Goal: Transaction & Acquisition: Book appointment/travel/reservation

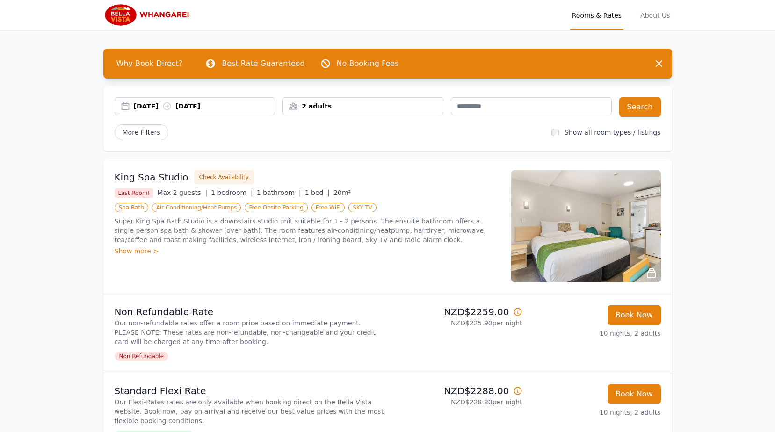
click at [606, 226] on img at bounding box center [586, 226] width 150 height 112
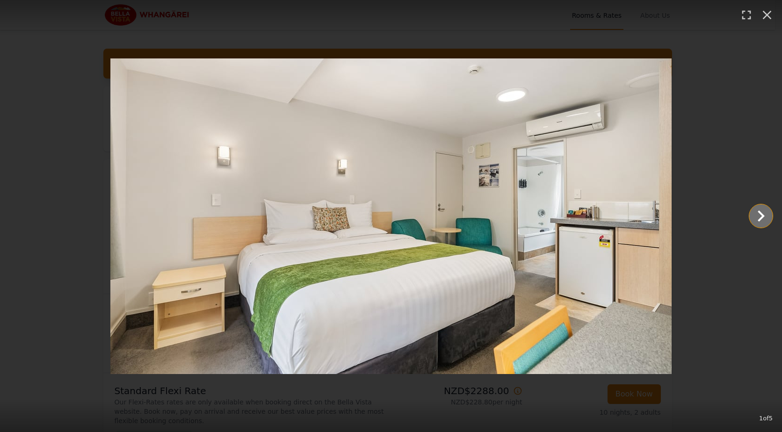
click at [764, 216] on icon "Show slide 2 of 5" at bounding box center [760, 215] width 7 height 11
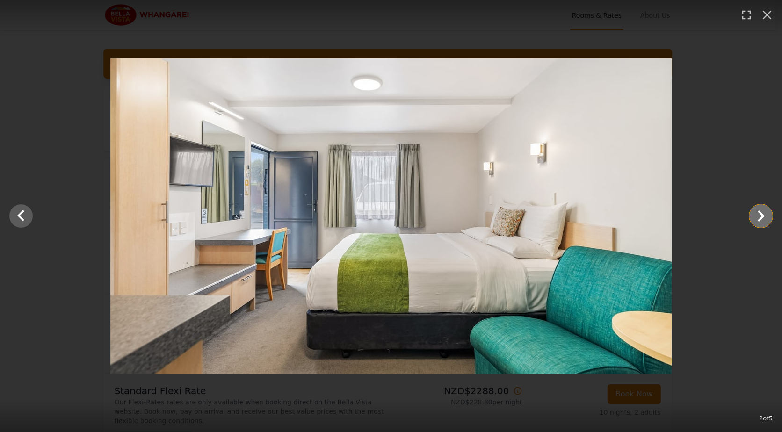
click at [764, 216] on icon "Show slide 3 of 5" at bounding box center [760, 215] width 7 height 11
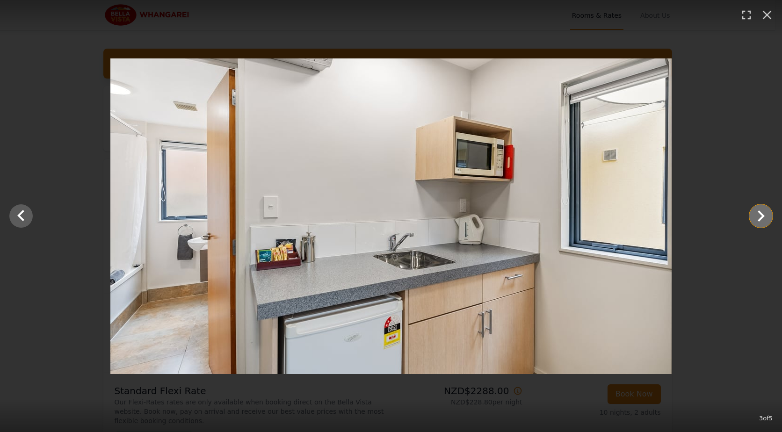
click at [764, 216] on icon "Show slide 4 of 5" at bounding box center [760, 215] width 7 height 11
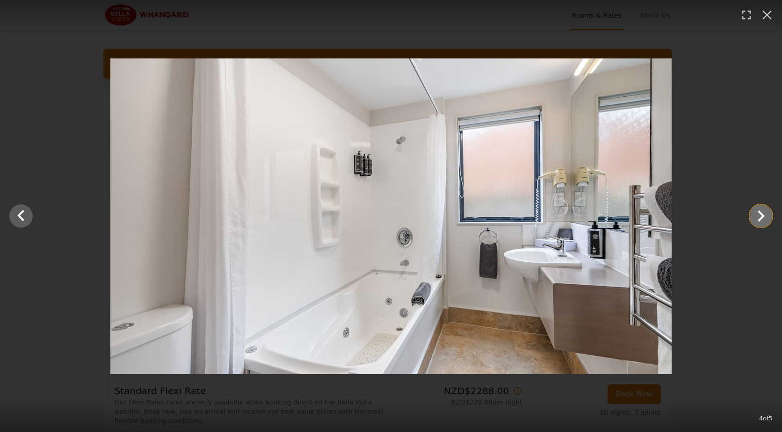
click at [768, 216] on icon "Show slide 5 of 5" at bounding box center [761, 216] width 22 height 22
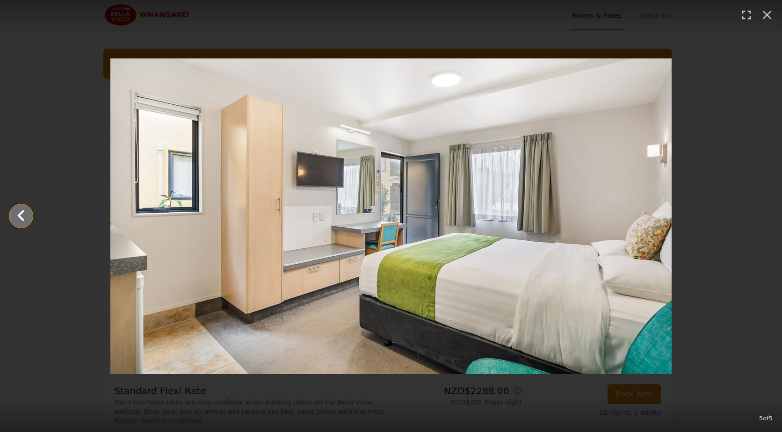
click at [14, 216] on icon "Show slide 4 of 5" at bounding box center [21, 216] width 22 height 22
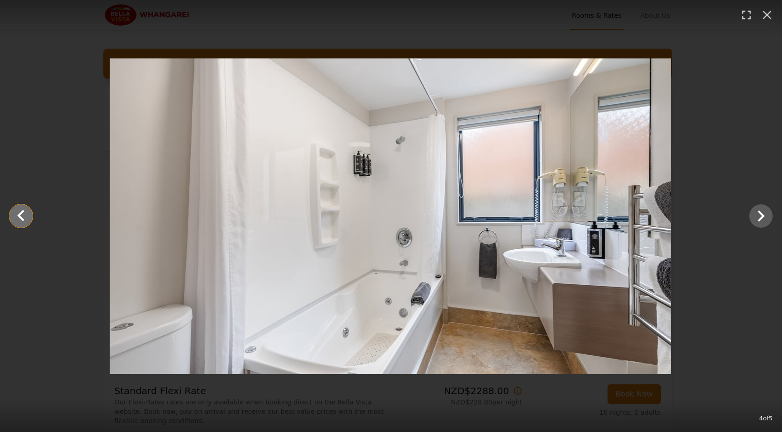
click at [17, 217] on icon "Show slide 3 of 5" at bounding box center [21, 216] width 22 height 22
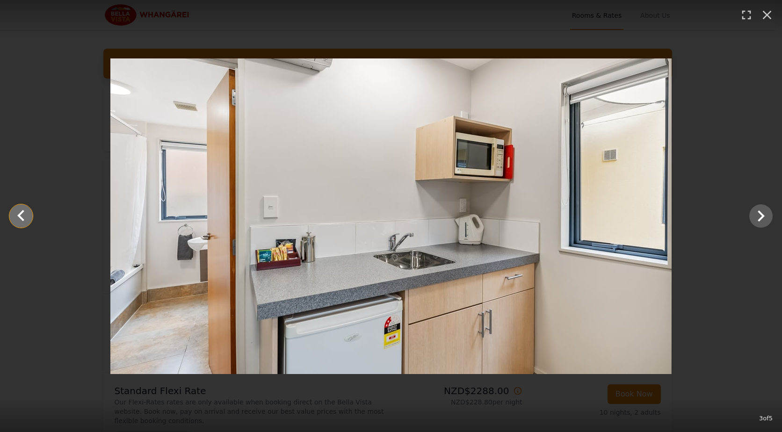
click at [17, 217] on icon "Show slide 2 of 5" at bounding box center [21, 216] width 22 height 22
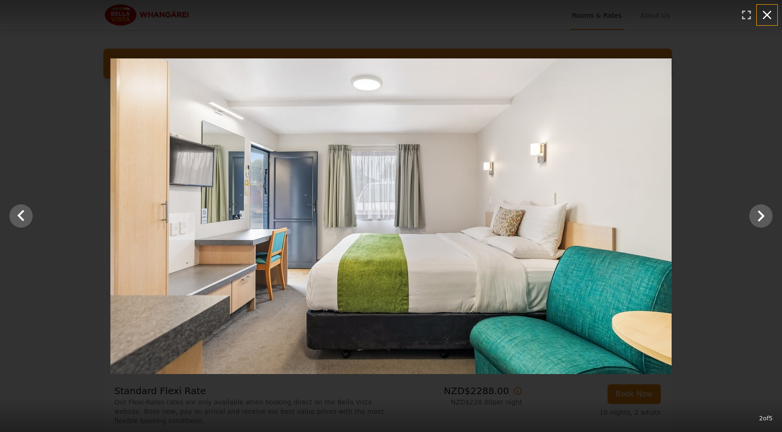
click at [764, 16] on icon "button" at bounding box center [766, 14] width 15 height 15
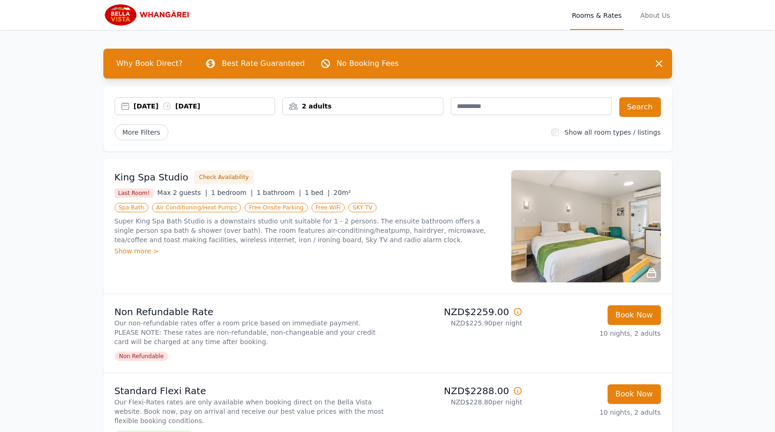
click at [317, 108] on div "2 adults" at bounding box center [363, 105] width 160 height 9
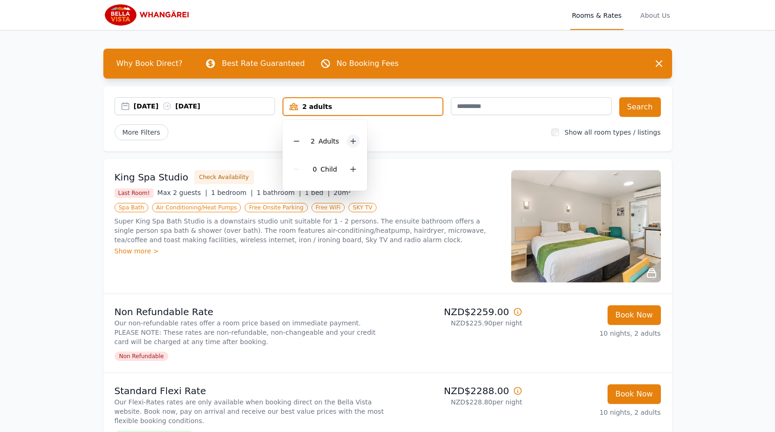
click at [351, 141] on icon at bounding box center [353, 141] width 5 height 5
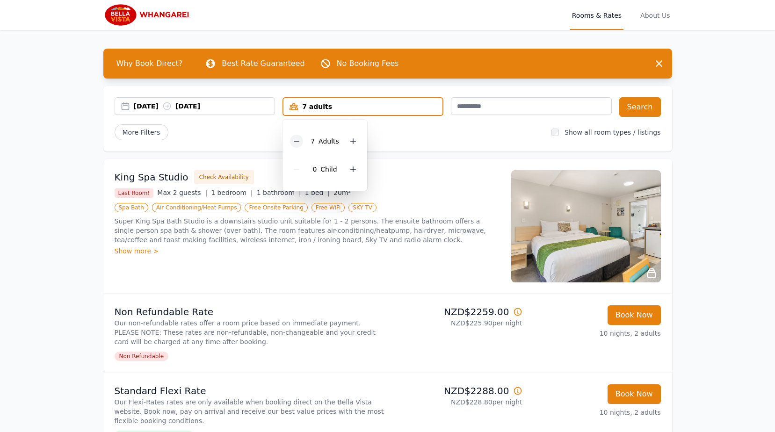
click at [302, 141] on div at bounding box center [296, 141] width 13 height 13
click at [630, 108] on button "Search" at bounding box center [640, 107] width 42 height 20
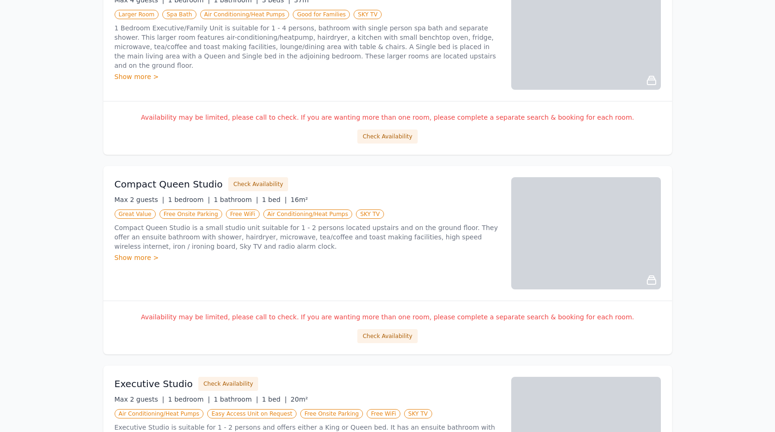
scroll to position [234, 0]
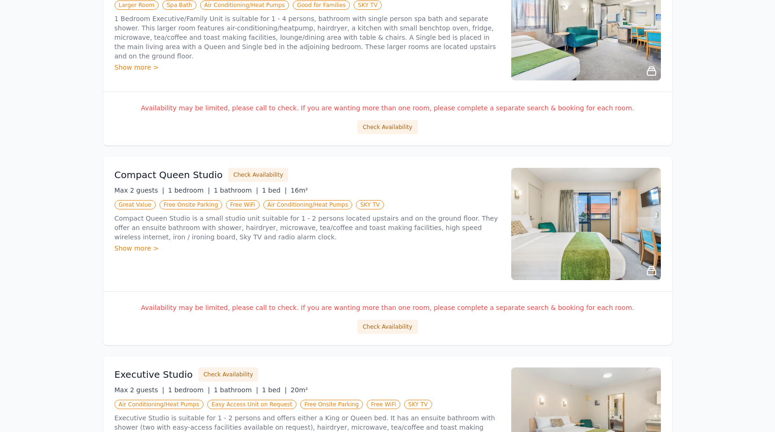
click at [557, 231] on img at bounding box center [586, 224] width 150 height 112
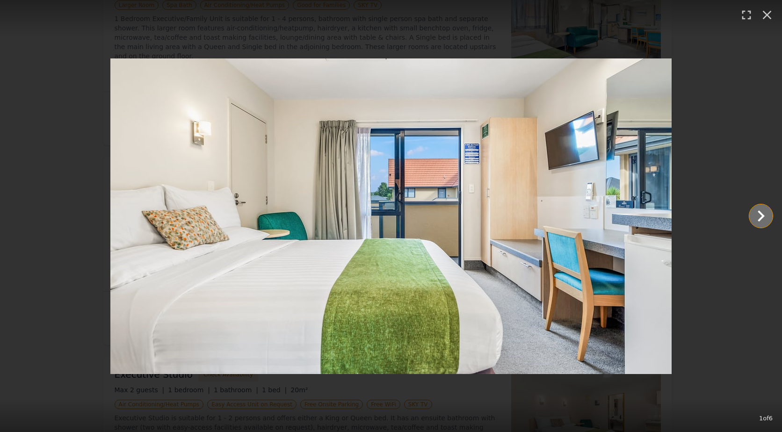
click at [761, 215] on icon "Show slide 2 of 6" at bounding box center [761, 216] width 22 height 22
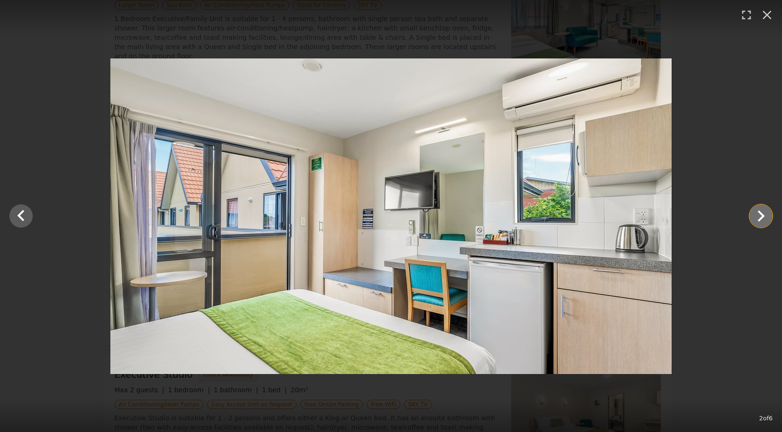
click at [761, 215] on icon "Show slide 3 of 6" at bounding box center [761, 216] width 22 height 22
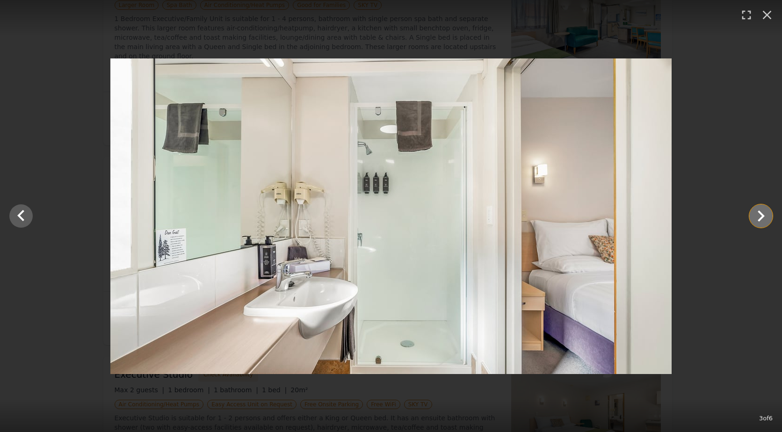
click at [761, 213] on icon "Show slide 4 of 6" at bounding box center [760, 215] width 7 height 11
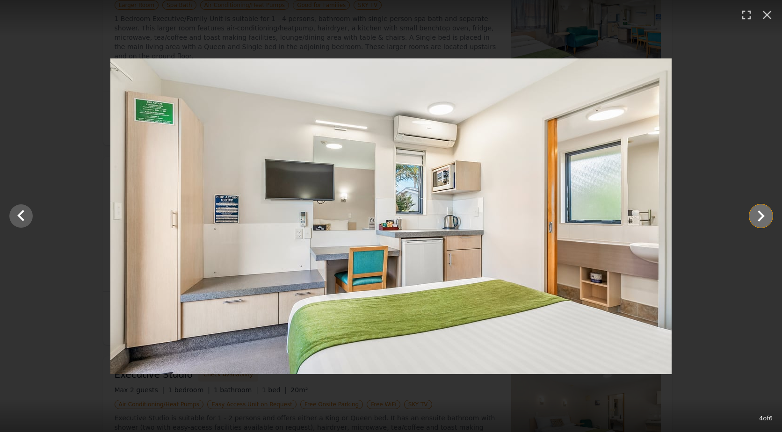
click at [762, 213] on icon "Show slide 5 of 6" at bounding box center [761, 216] width 22 height 22
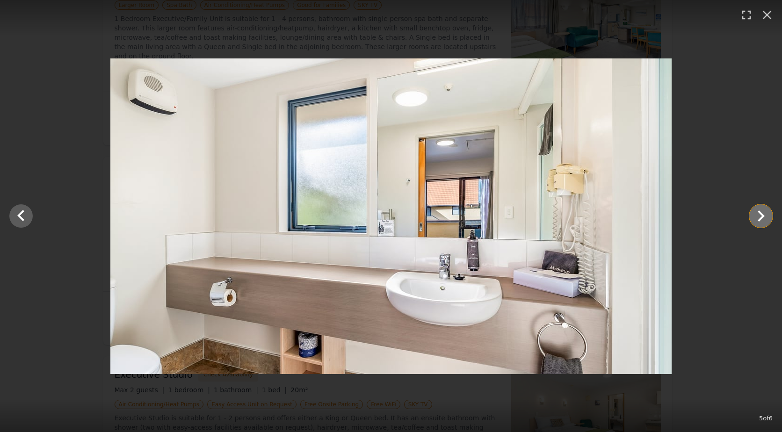
click at [762, 213] on icon "Show slide 6 of 6" at bounding box center [761, 216] width 22 height 22
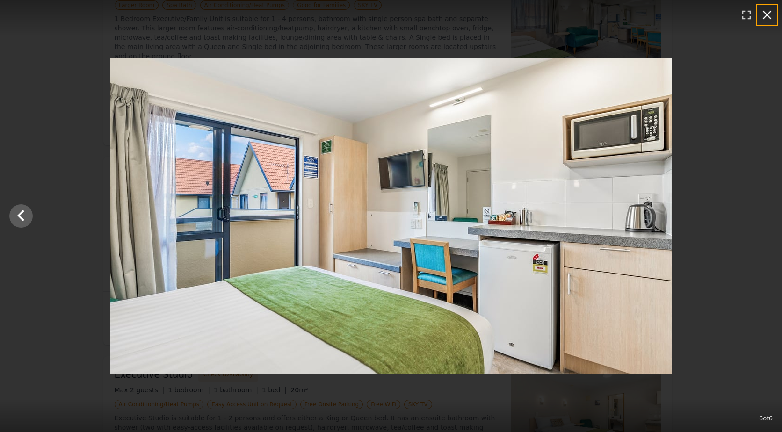
click at [767, 12] on icon "button" at bounding box center [766, 14] width 15 height 15
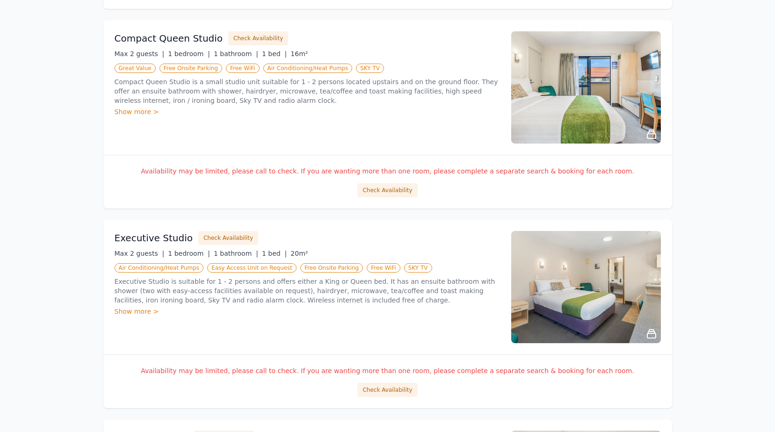
scroll to position [514, 0]
